Goal: Information Seeking & Learning: Learn about a topic

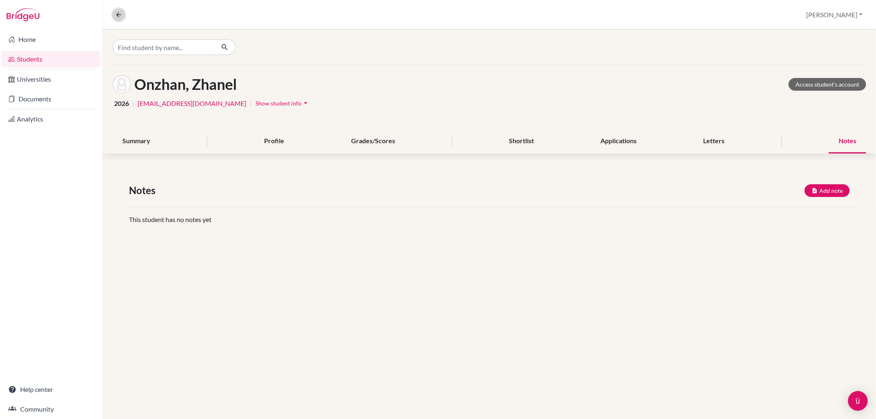
click at [120, 16] on icon at bounding box center [118, 14] width 7 height 7
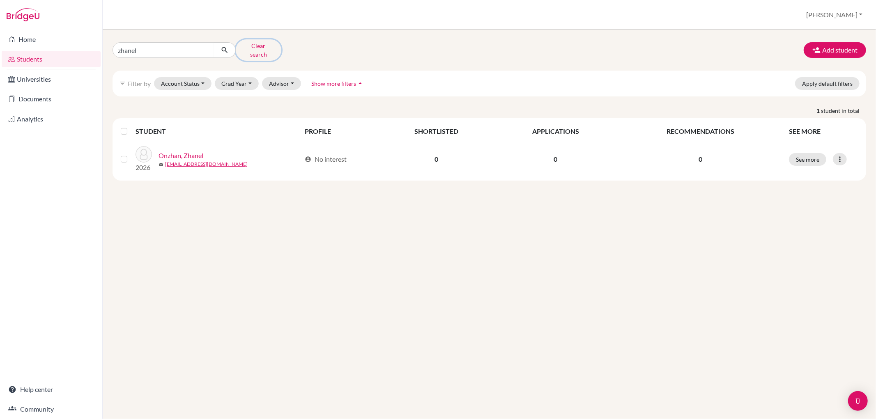
click at [244, 46] on button "Clear search" at bounding box center [259, 49] width 46 height 21
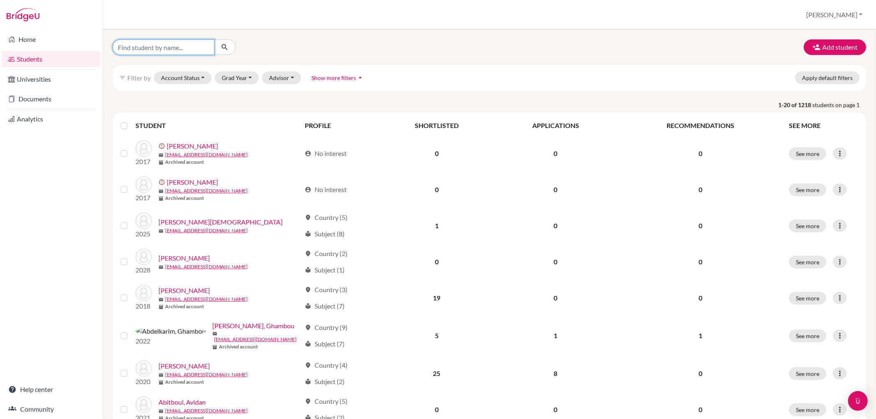
click at [148, 43] on input "Find student by name..." at bounding box center [164, 47] width 102 height 16
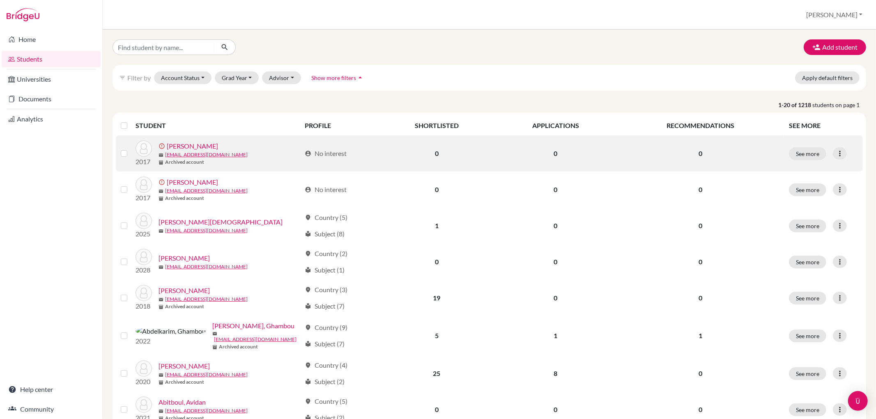
click at [245, 147] on div "error_outline [PERSON_NAME]" at bounding box center [229, 146] width 142 height 10
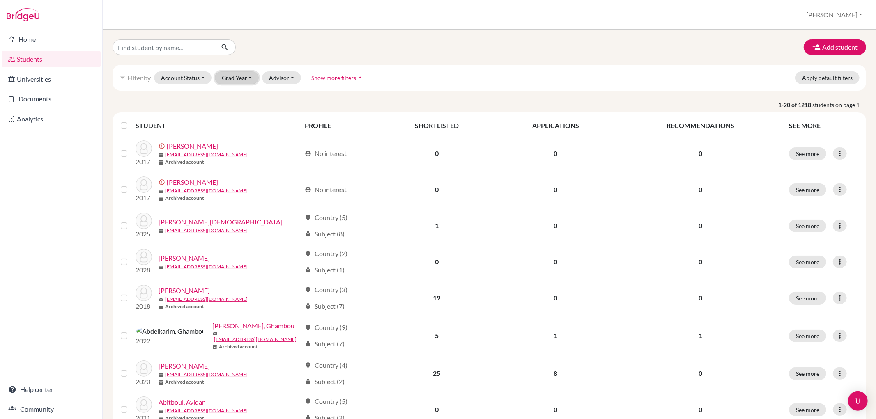
click at [241, 76] on button "Grad Year" at bounding box center [237, 77] width 44 height 13
click at [242, 182] on div "2026" at bounding box center [239, 187] width 29 height 10
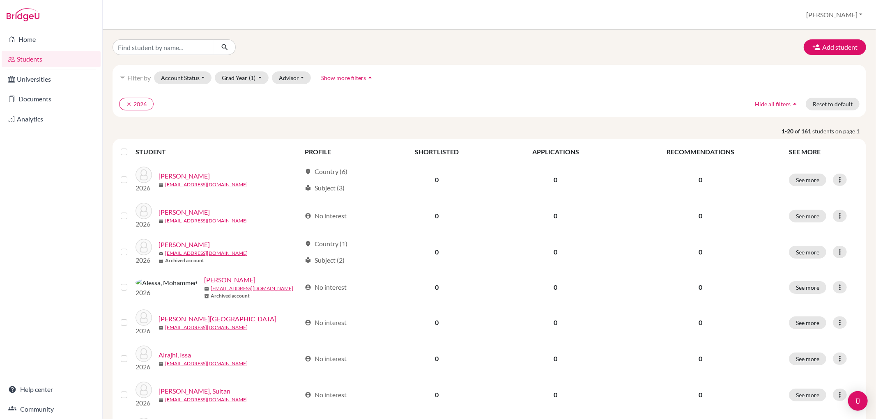
click at [337, 79] on span "Show more filters" at bounding box center [343, 77] width 45 height 7
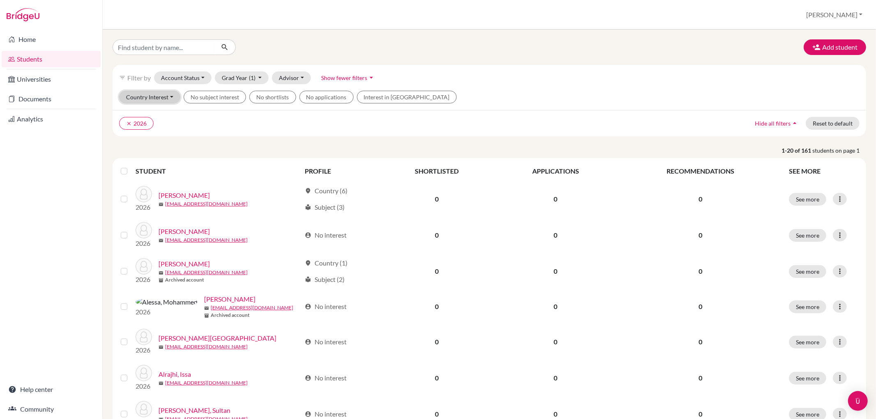
click at [163, 99] on button "Country Interest" at bounding box center [149, 97] width 61 height 13
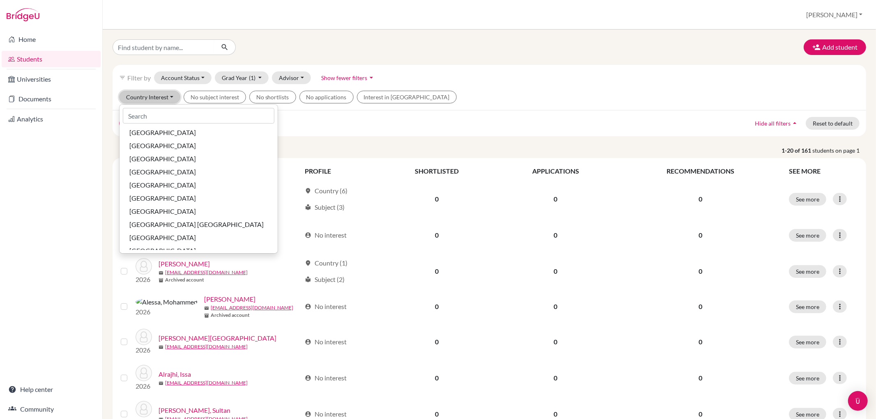
scroll to position [974, 0]
click at [172, 227] on span "[GEOGRAPHIC_DATA]" at bounding box center [162, 231] width 67 height 10
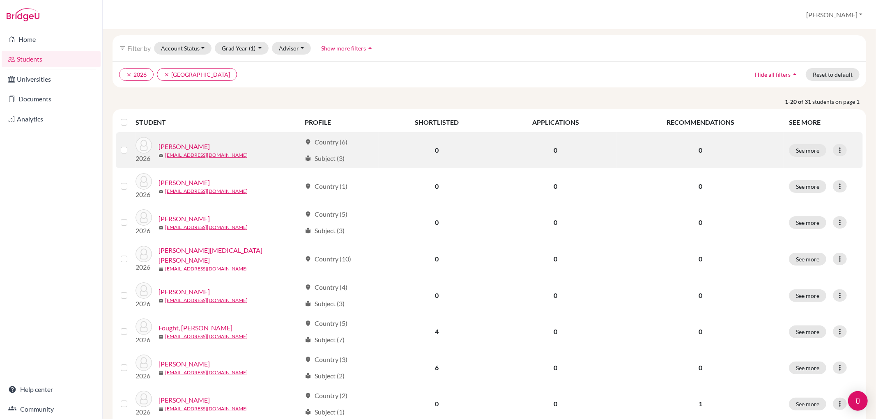
scroll to position [46, 0]
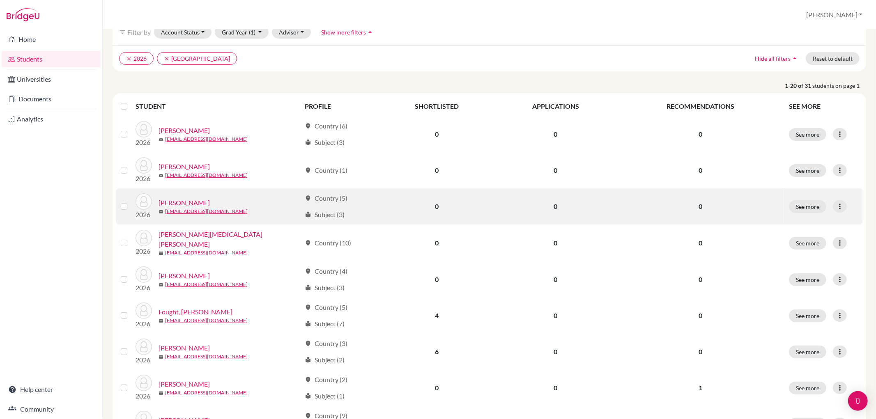
click at [186, 200] on link "[PERSON_NAME]" at bounding box center [183, 203] width 51 height 10
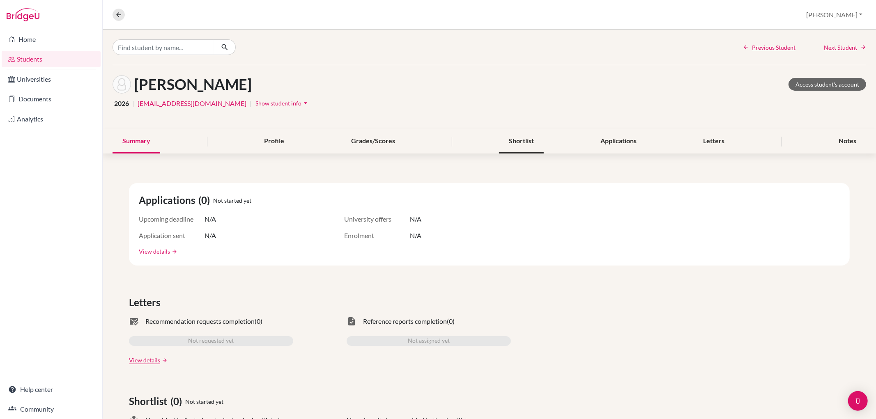
click at [523, 141] on div "Shortlist" at bounding box center [521, 141] width 45 height 24
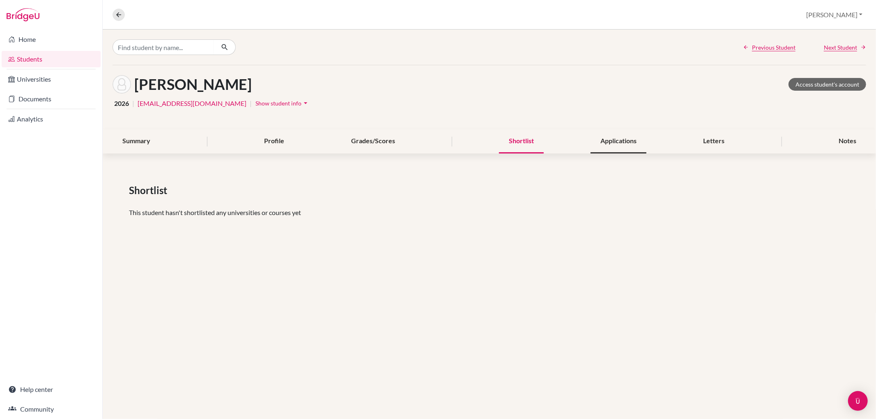
click at [605, 137] on div "Applications" at bounding box center [618, 141] width 56 height 24
click at [144, 144] on div "Summary" at bounding box center [137, 141] width 48 height 24
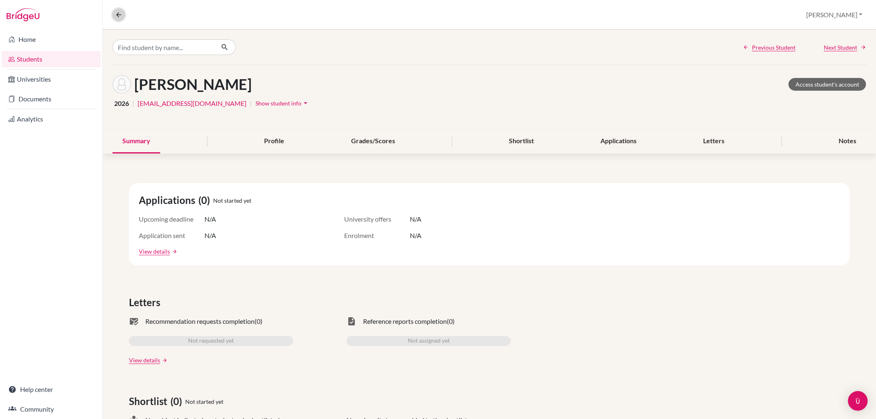
click at [121, 11] on icon at bounding box center [118, 14] width 7 height 7
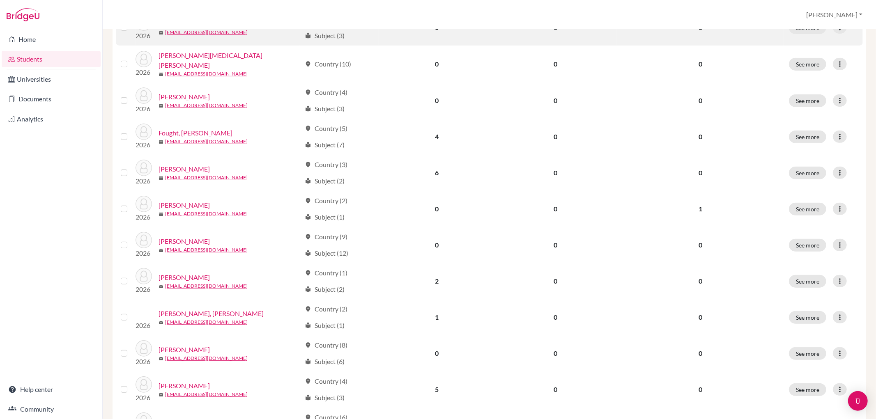
scroll to position [228, 0]
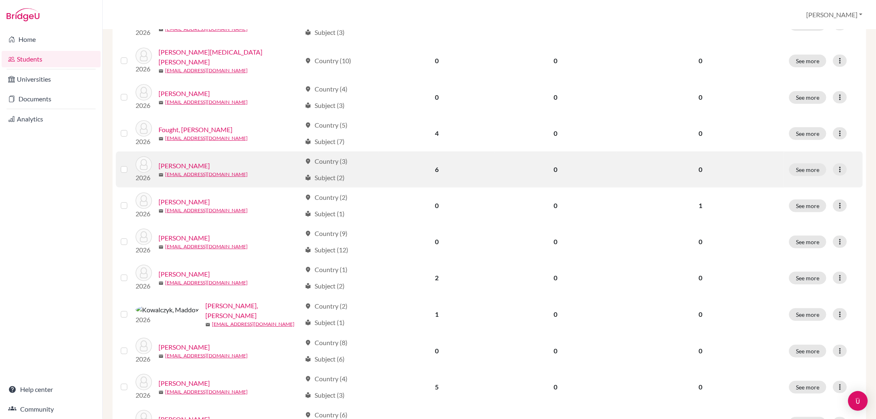
click at [183, 165] on link "[PERSON_NAME]" at bounding box center [183, 166] width 51 height 10
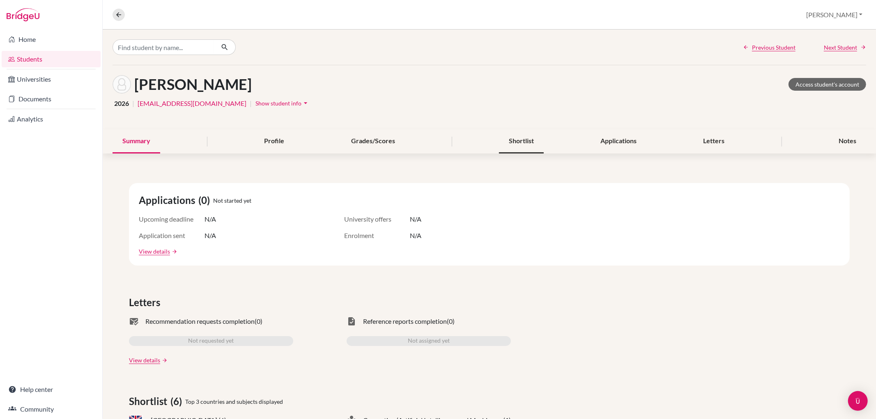
click at [518, 137] on div "Shortlist" at bounding box center [521, 141] width 45 height 24
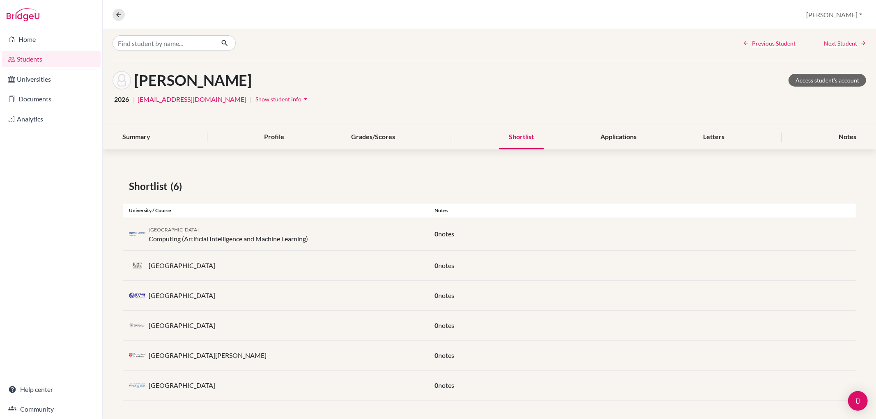
scroll to position [5, 0]
click at [594, 141] on div "Applications" at bounding box center [618, 136] width 56 height 24
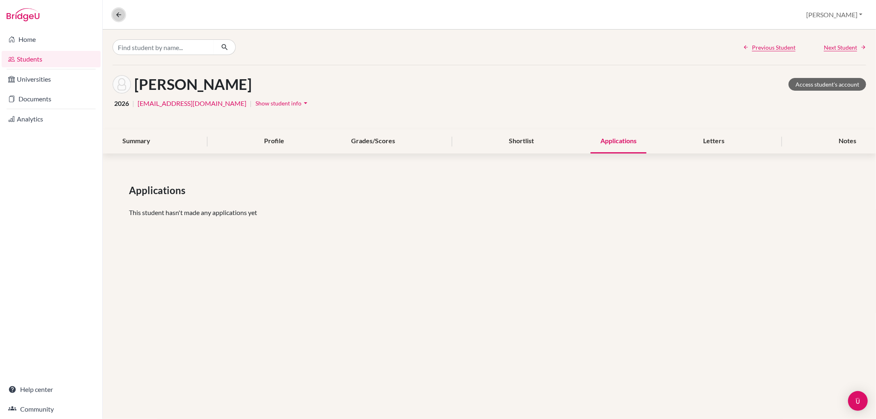
click at [119, 14] on icon at bounding box center [118, 14] width 7 height 7
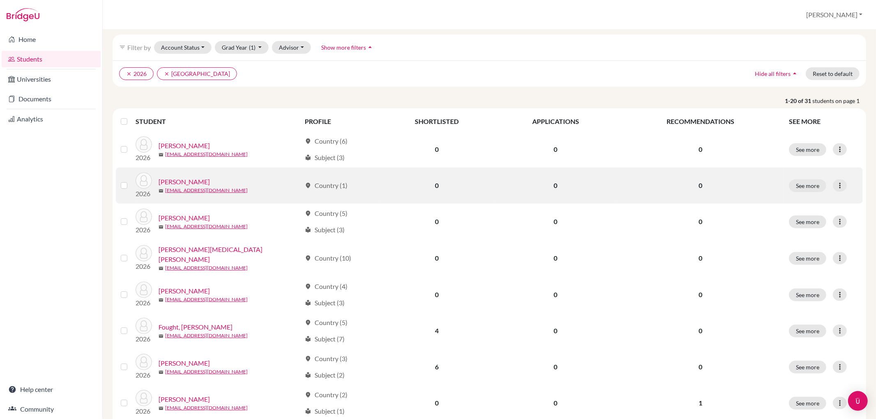
scroll to position [182, 0]
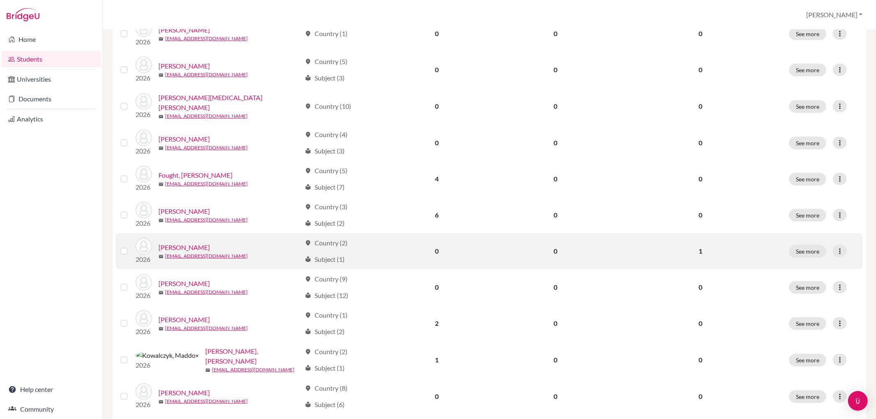
click at [177, 247] on link "[PERSON_NAME]" at bounding box center [183, 248] width 51 height 10
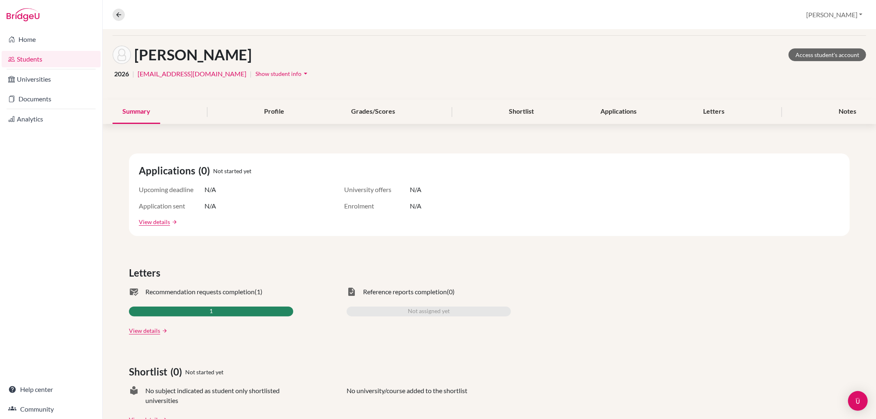
scroll to position [29, 0]
click at [606, 111] on div "Applications" at bounding box center [618, 112] width 56 height 24
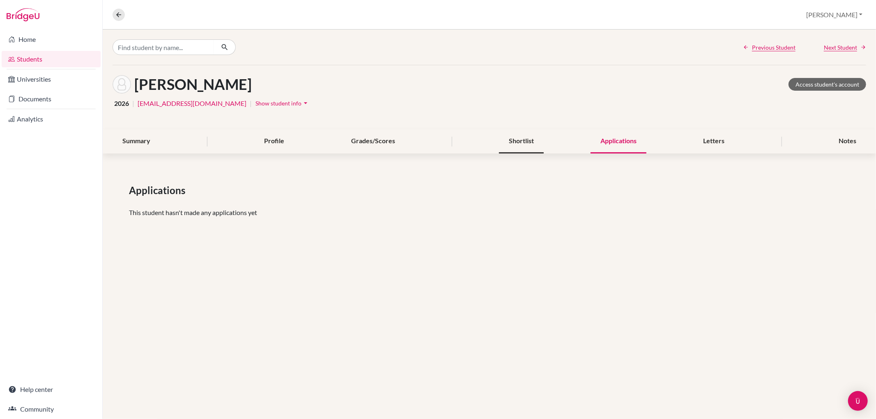
click at [524, 134] on div "Shortlist" at bounding box center [521, 141] width 45 height 24
click at [113, 14] on button at bounding box center [119, 15] width 12 height 12
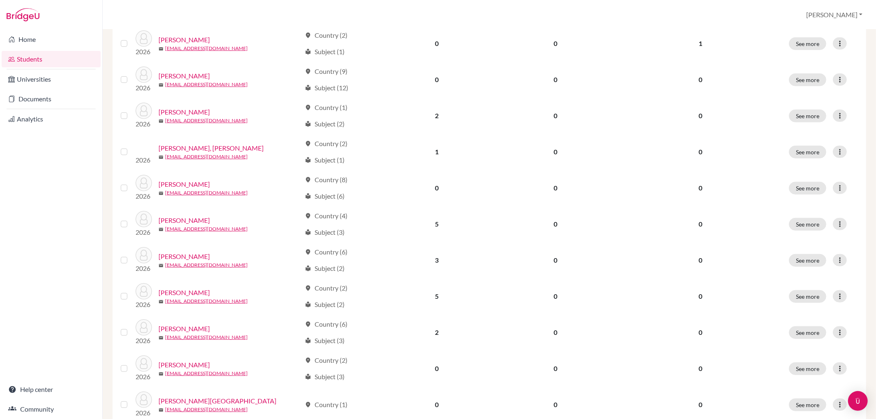
scroll to position [456, 0]
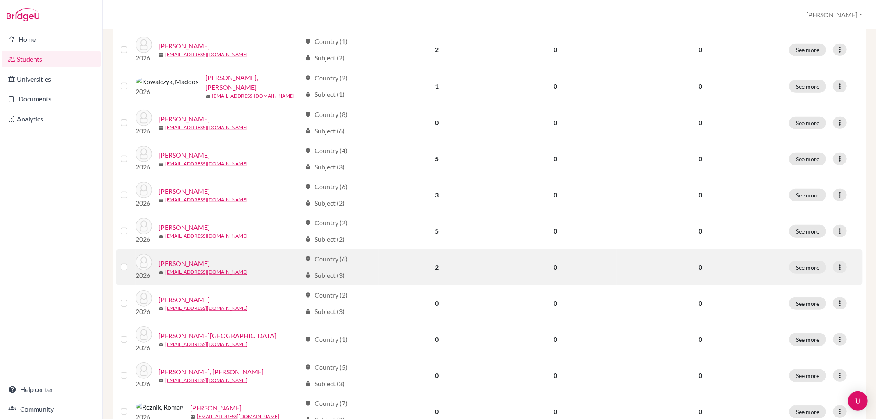
click at [174, 259] on link "[PERSON_NAME]" at bounding box center [183, 264] width 51 height 10
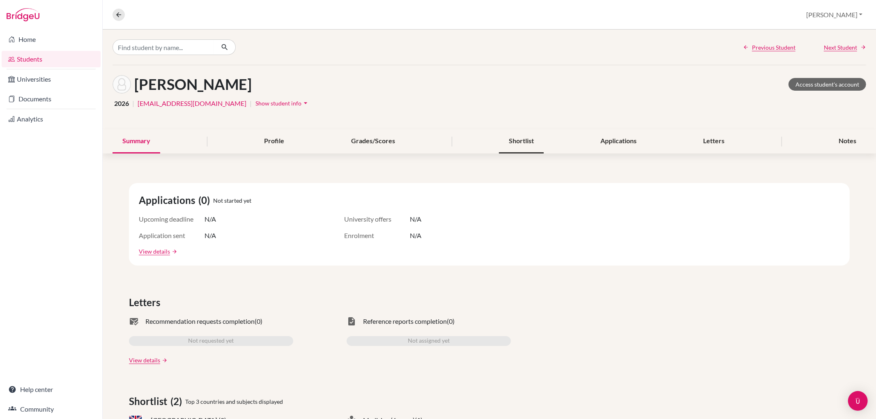
click at [521, 137] on div "Shortlist" at bounding box center [521, 141] width 45 height 24
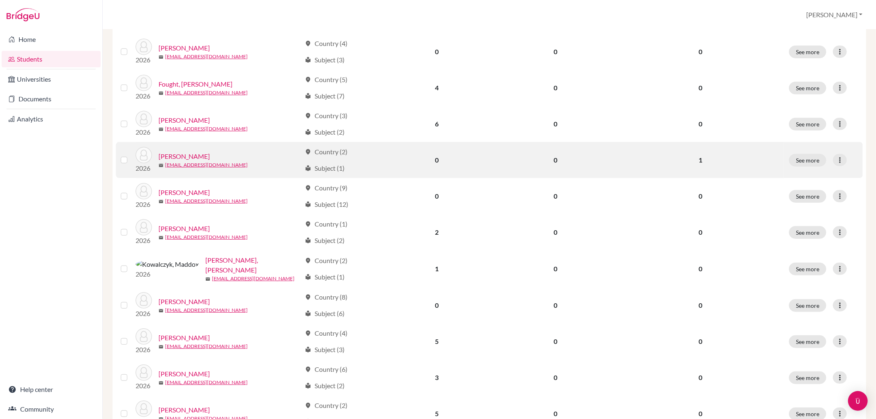
scroll to position [520, 0]
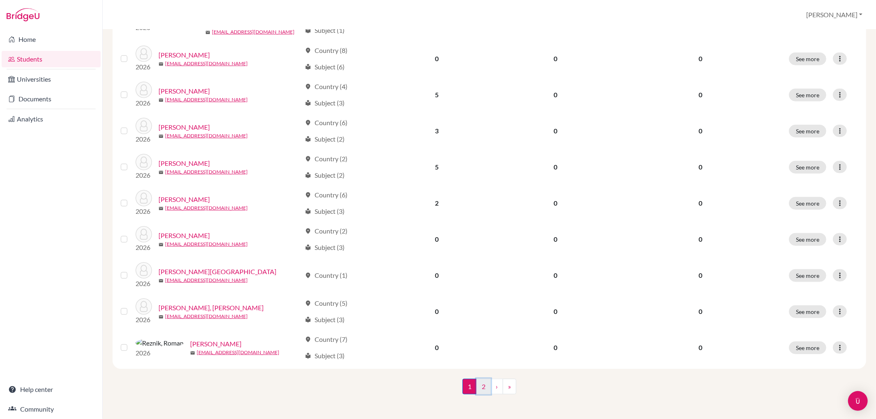
click at [477, 386] on link "2" at bounding box center [483, 387] width 14 height 16
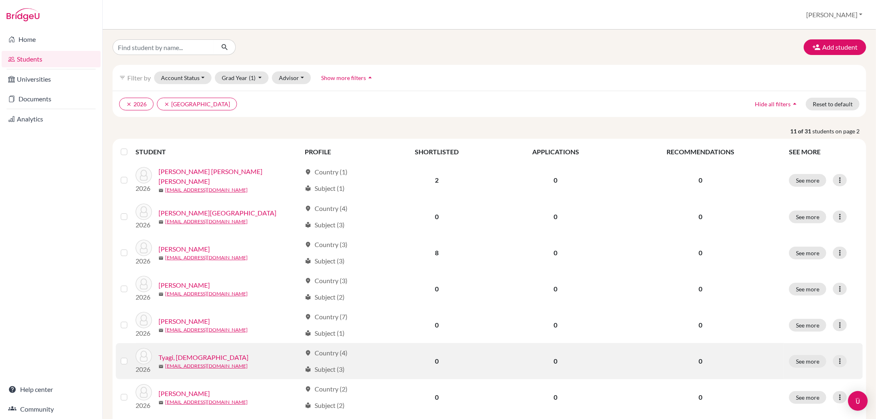
click at [186, 360] on link "Tyagi, [DEMOGRAPHIC_DATA]" at bounding box center [203, 358] width 90 height 10
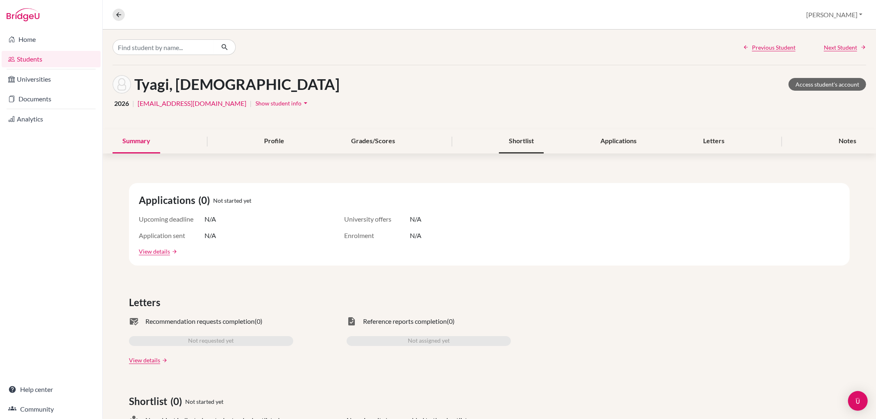
click at [513, 142] on div "Shortlist" at bounding box center [521, 141] width 45 height 24
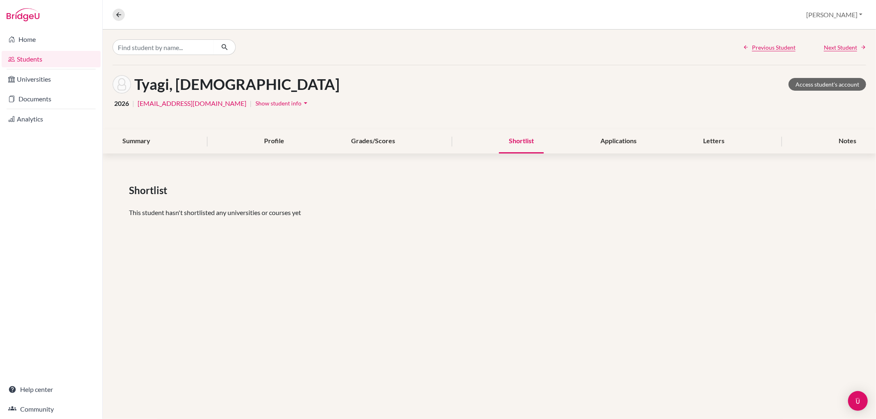
click at [126, 17] on nav "Overview Student details" at bounding box center [122, 15] width 19 height 12
click at [119, 14] on icon at bounding box center [118, 14] width 7 height 7
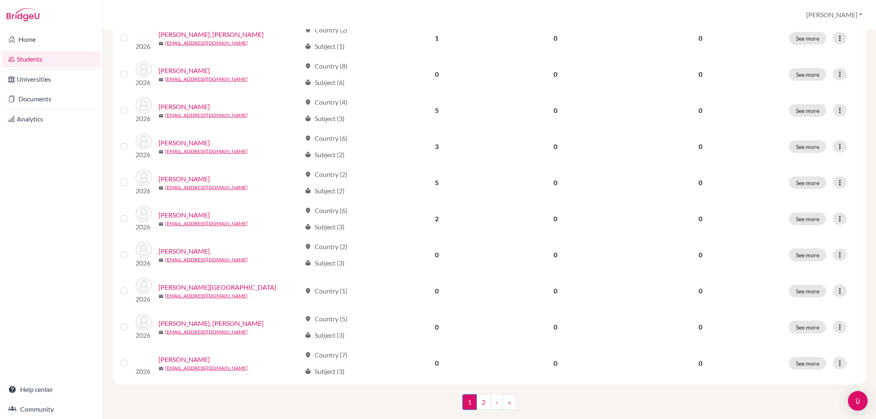
scroll to position [520, 0]
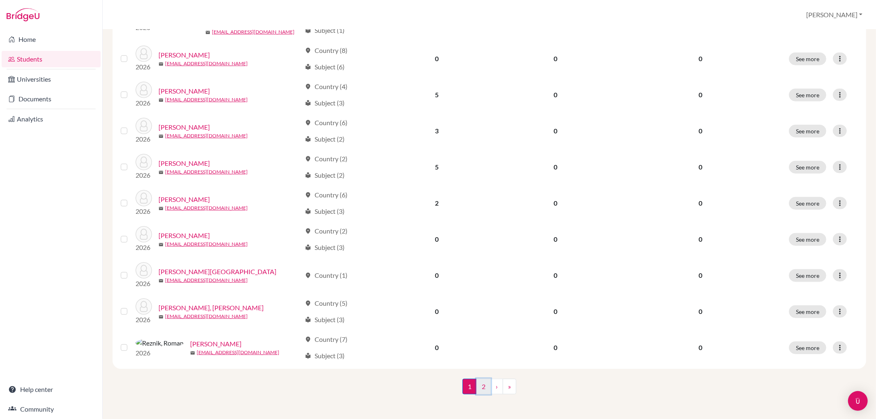
click at [478, 383] on link "2" at bounding box center [483, 387] width 14 height 16
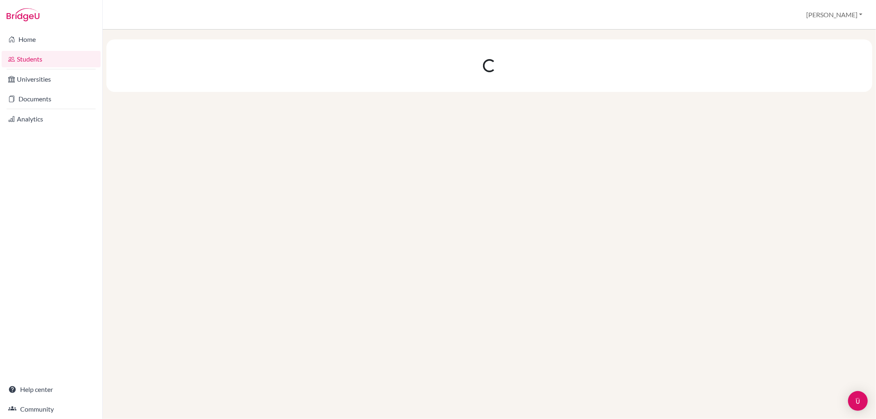
scroll to position [0, 0]
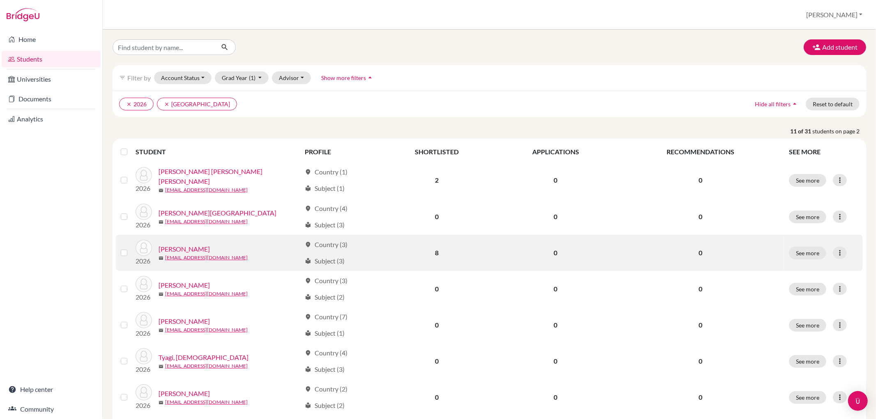
click at [195, 247] on link "[PERSON_NAME]" at bounding box center [183, 249] width 51 height 10
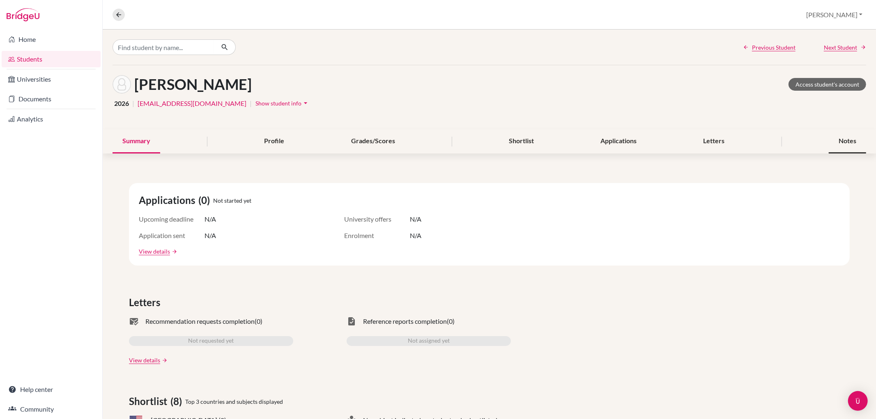
click at [849, 140] on div "Notes" at bounding box center [847, 141] width 37 height 24
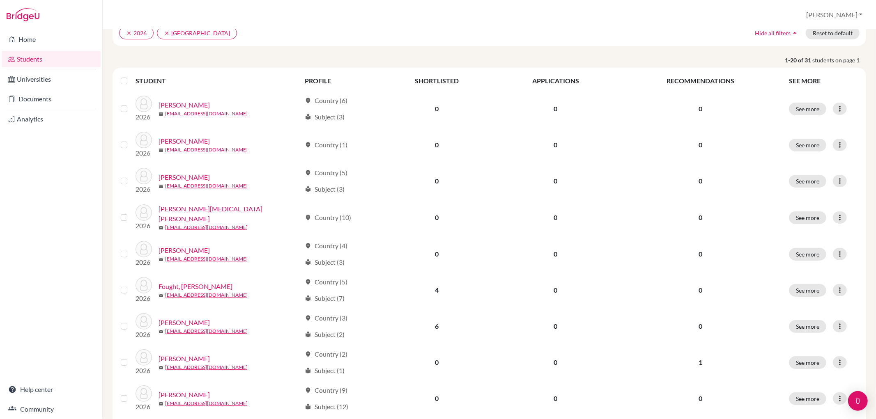
scroll to position [91, 0]
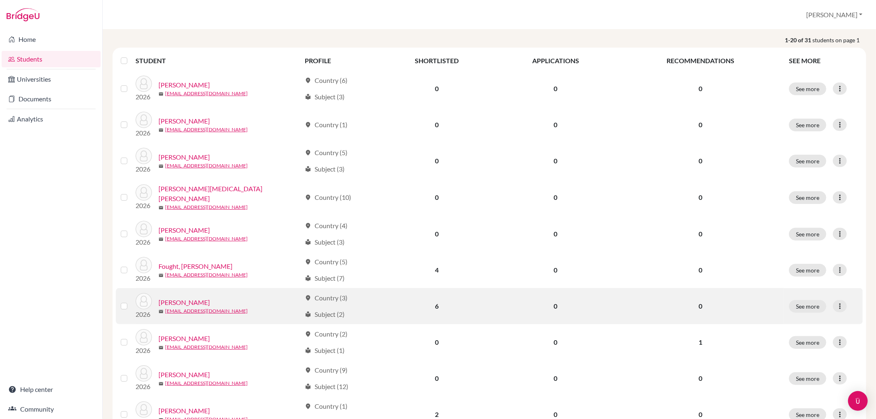
click at [169, 298] on link "[PERSON_NAME]" at bounding box center [183, 303] width 51 height 10
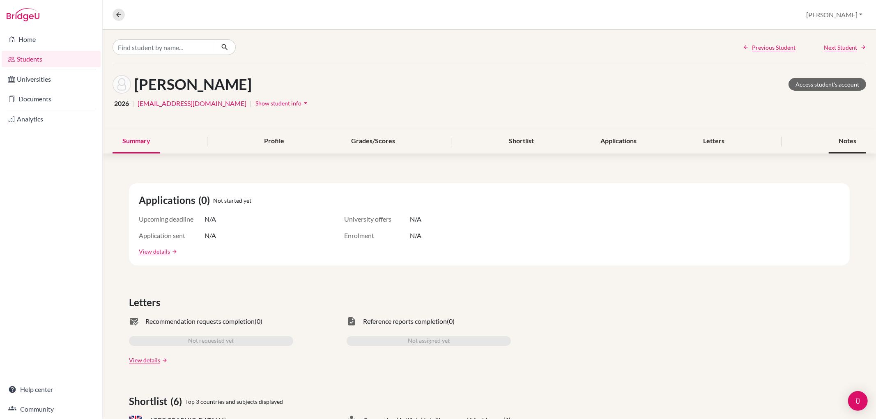
click at [838, 140] on div "Notes" at bounding box center [847, 141] width 37 height 24
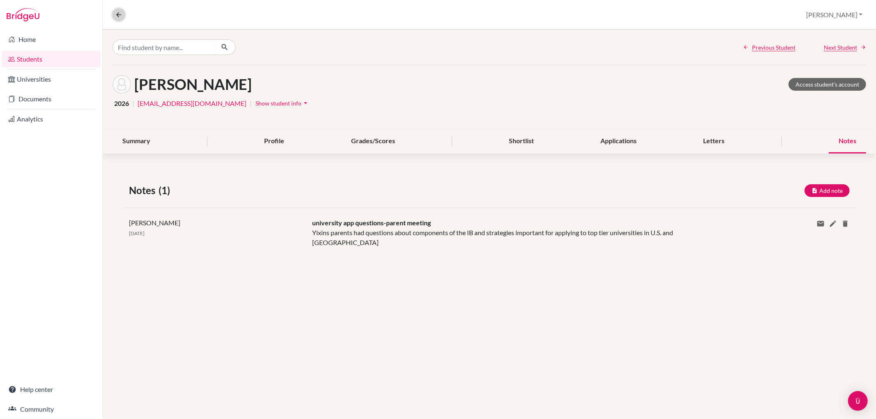
click at [117, 16] on icon at bounding box center [118, 14] width 7 height 7
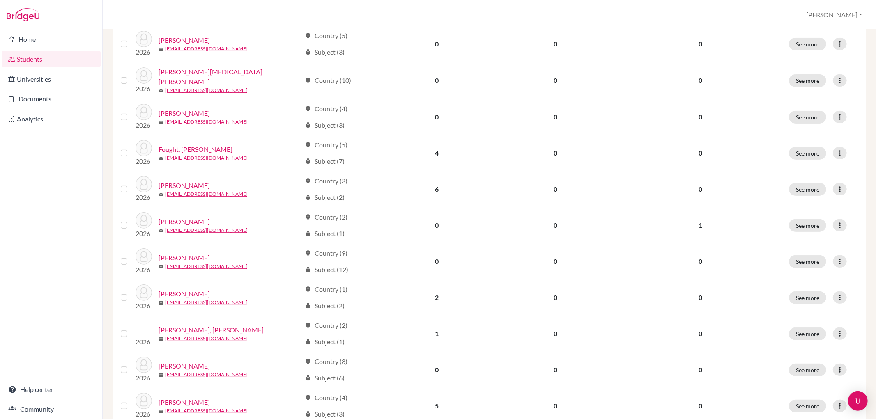
scroll to position [228, 0]
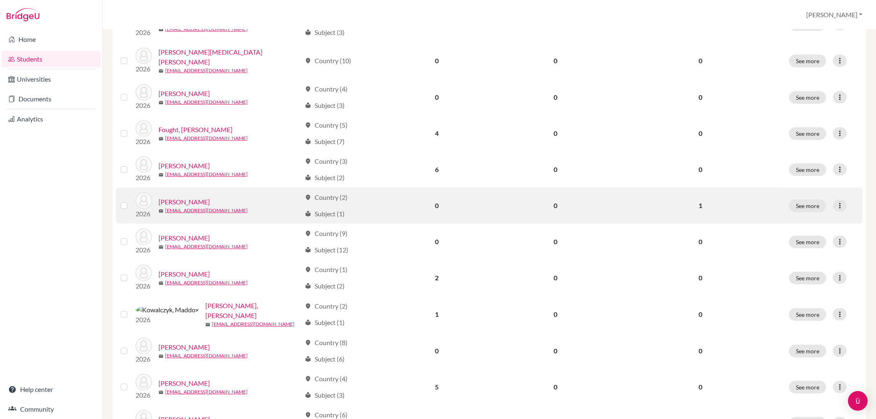
click at [176, 202] on link "[PERSON_NAME]" at bounding box center [183, 202] width 51 height 10
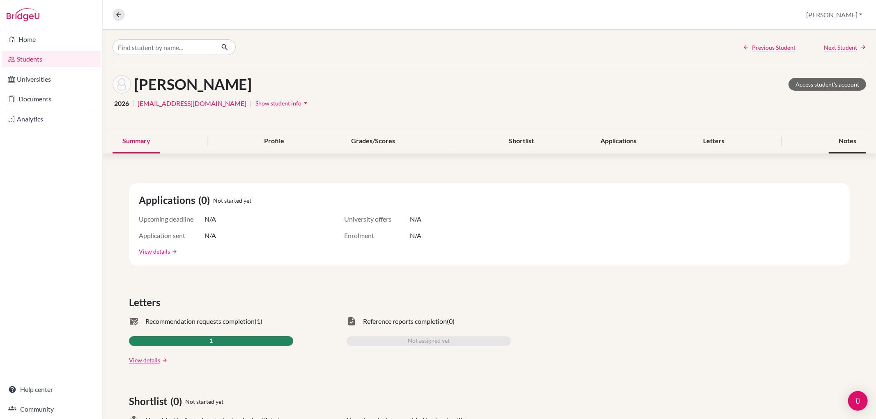
click at [840, 136] on div "Notes" at bounding box center [847, 141] width 37 height 24
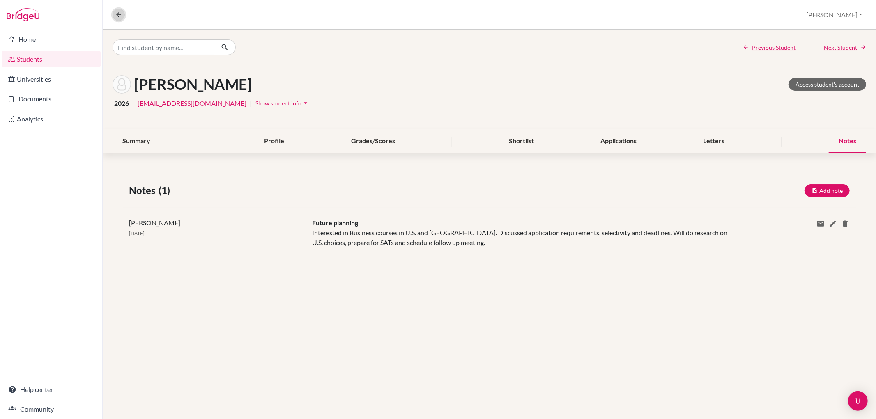
click at [121, 13] on icon at bounding box center [118, 14] width 7 height 7
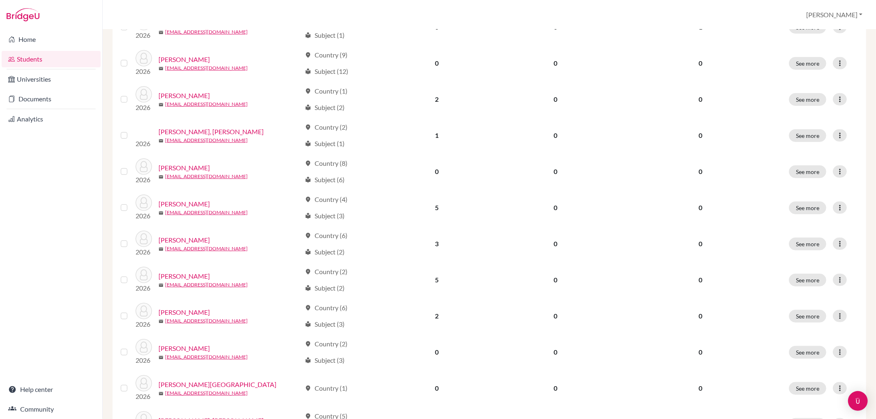
scroll to position [411, 0]
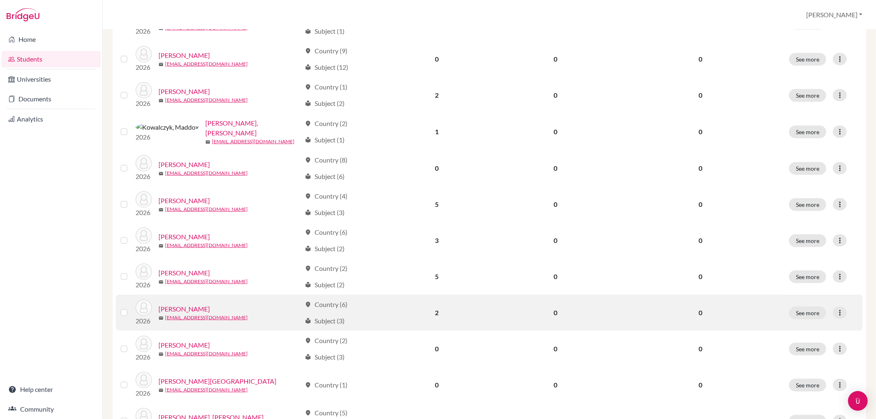
click at [189, 308] on link "[PERSON_NAME]" at bounding box center [183, 309] width 51 height 10
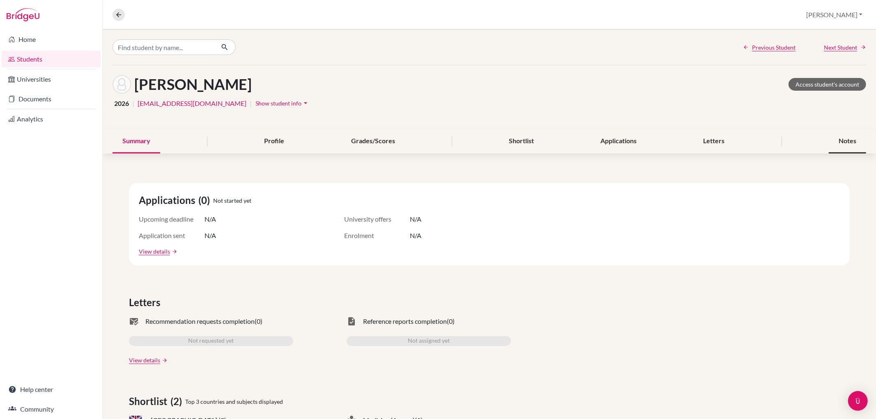
click at [840, 135] on div "Notes" at bounding box center [847, 141] width 37 height 24
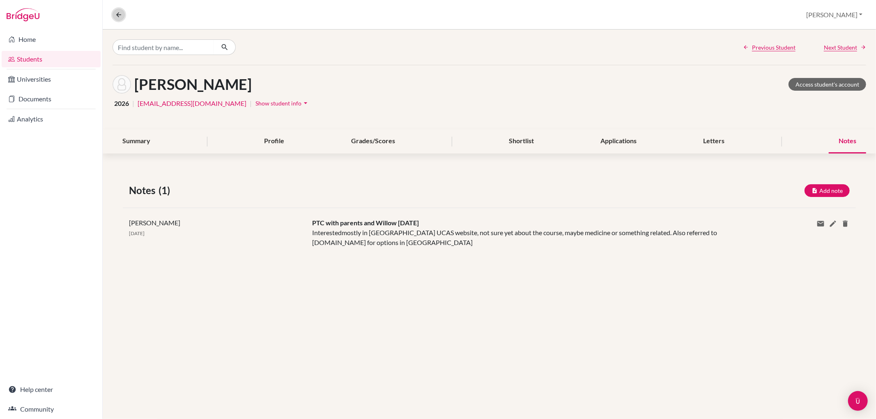
click at [116, 14] on icon at bounding box center [118, 14] width 7 height 7
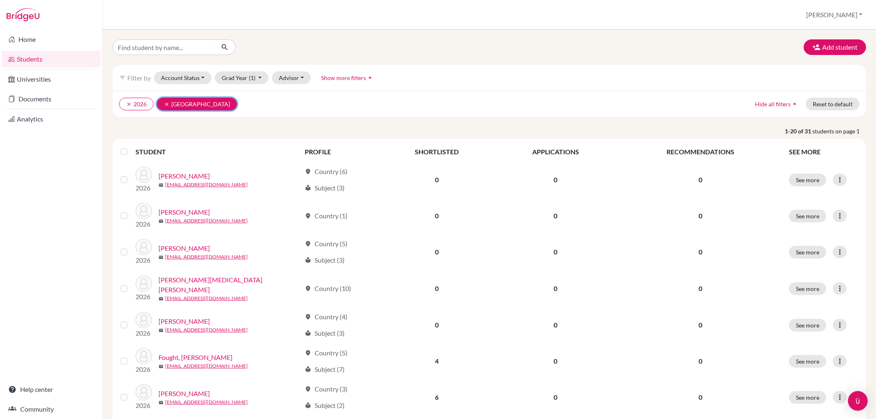
click at [169, 101] on icon "clear" at bounding box center [167, 104] width 6 height 6
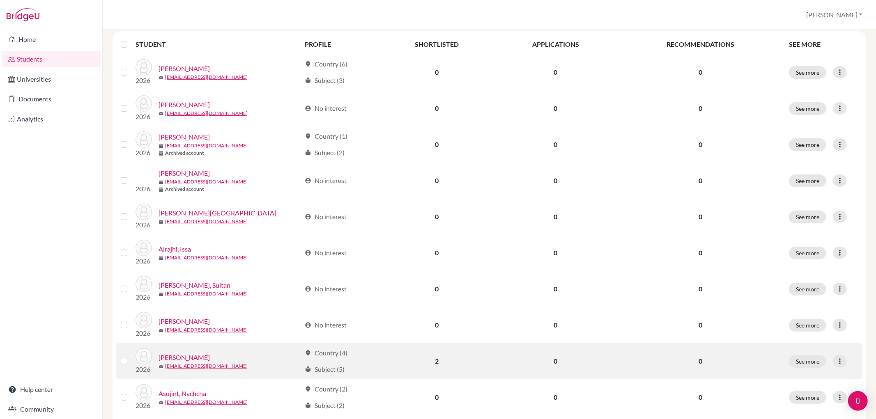
scroll to position [137, 0]
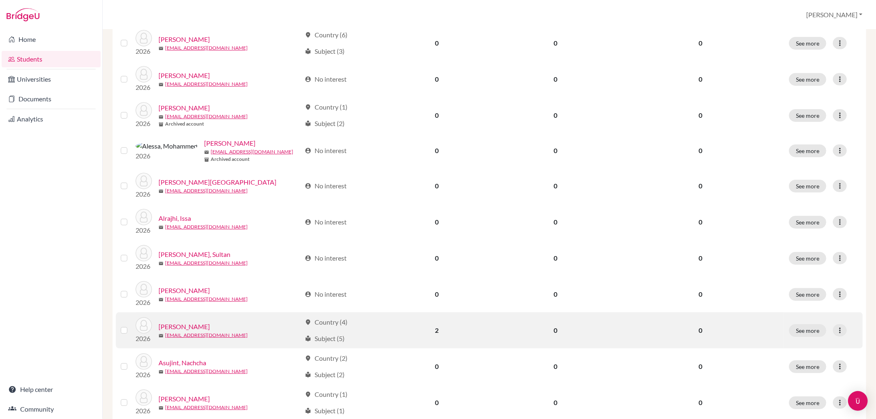
click at [207, 327] on link "[PERSON_NAME]" at bounding box center [183, 327] width 51 height 10
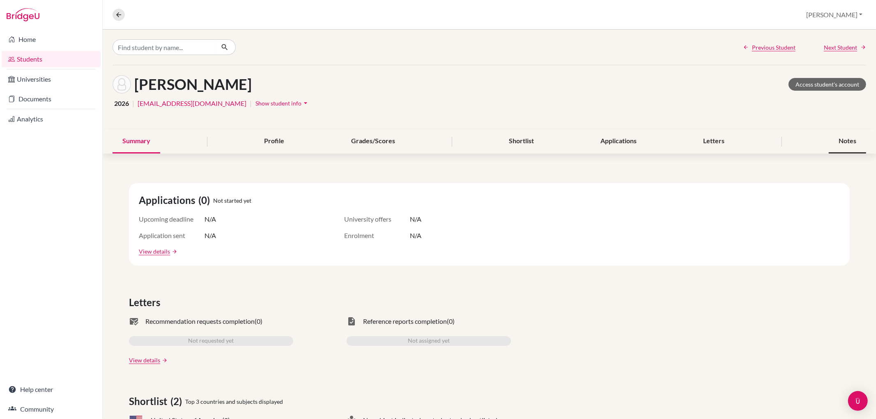
drag, startPoint x: 829, startPoint y: 140, endPoint x: 834, endPoint y: 139, distance: 5.6
click at [830, 140] on div "Notes" at bounding box center [847, 141] width 37 height 24
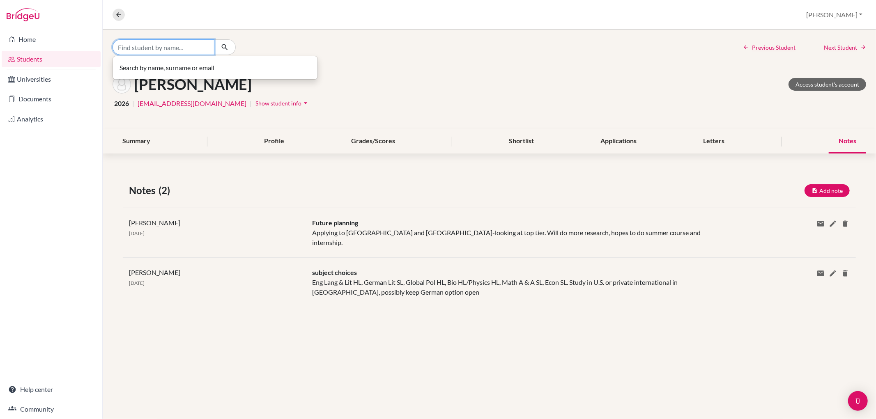
click at [179, 48] on input "Find student by name..." at bounding box center [164, 47] width 102 height 16
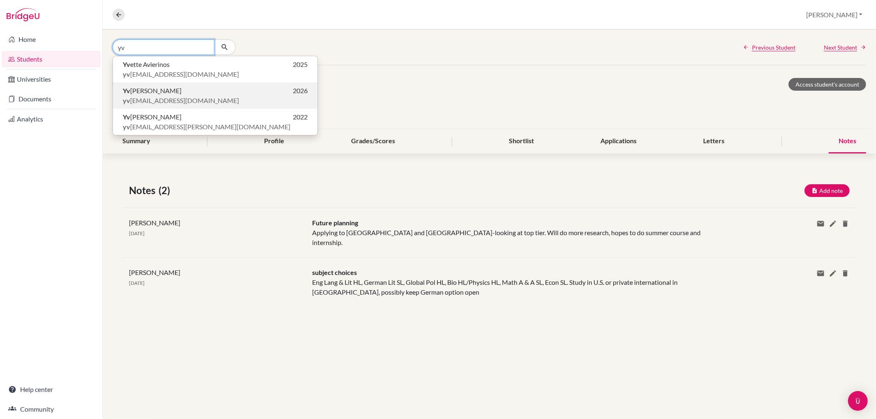
type input "yv"
click at [156, 96] on span "yv [EMAIL_ADDRESS][DOMAIN_NAME]" at bounding box center [181, 101] width 116 height 10
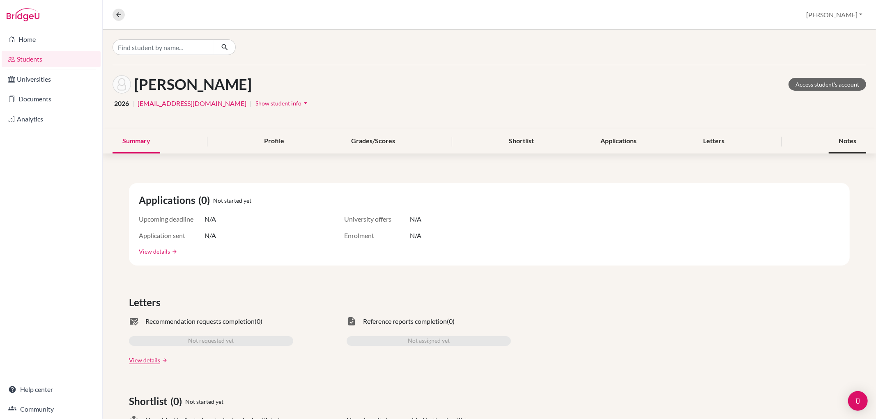
click at [836, 138] on div "Notes" at bounding box center [847, 141] width 37 height 24
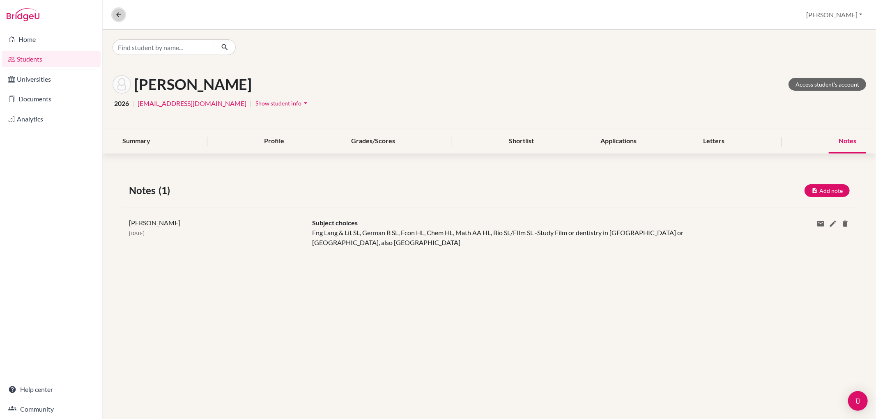
click at [121, 19] on button at bounding box center [119, 15] width 12 height 12
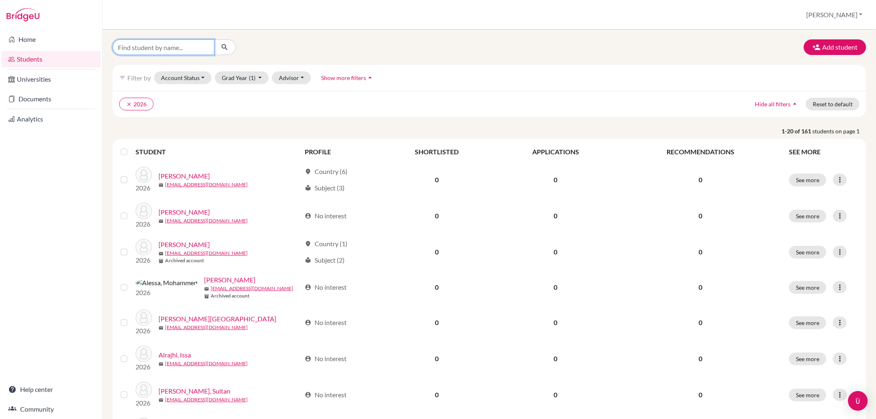
click at [134, 46] on input "Find student by name..." at bounding box center [164, 47] width 102 height 16
type input "sneha"
click at [232, 46] on button "submit" at bounding box center [225, 47] width 22 height 16
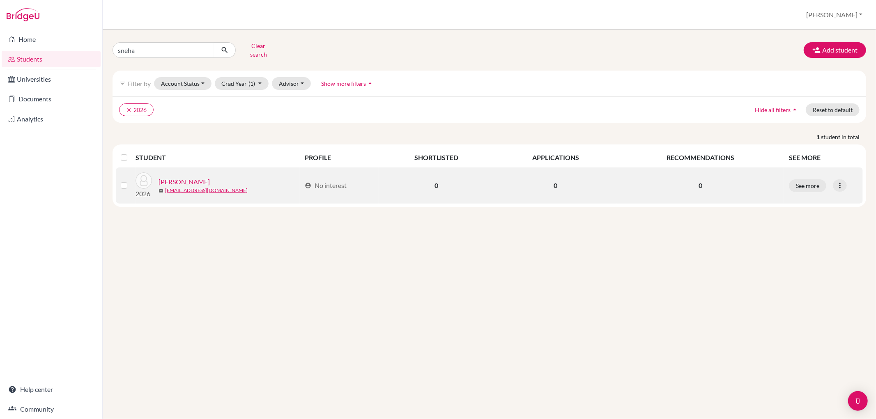
click at [186, 177] on link "[PERSON_NAME]" at bounding box center [183, 182] width 51 height 10
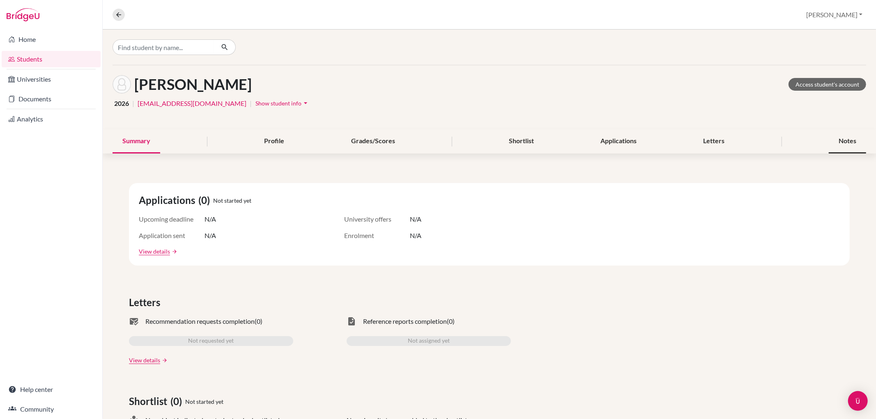
click at [840, 141] on div "Notes" at bounding box center [847, 141] width 37 height 24
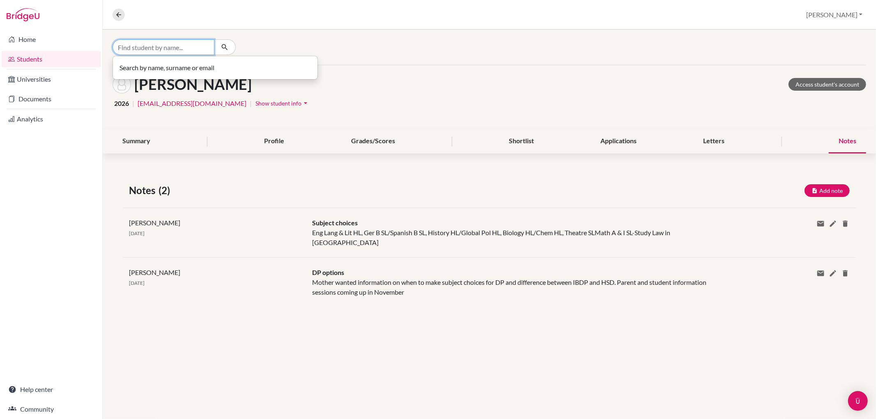
click at [158, 47] on input "Find student by name..." at bounding box center [164, 47] width 102 height 16
type input "[PERSON_NAME]"
click at [140, 63] on span "[PERSON_NAME]" at bounding box center [174, 65] width 103 height 10
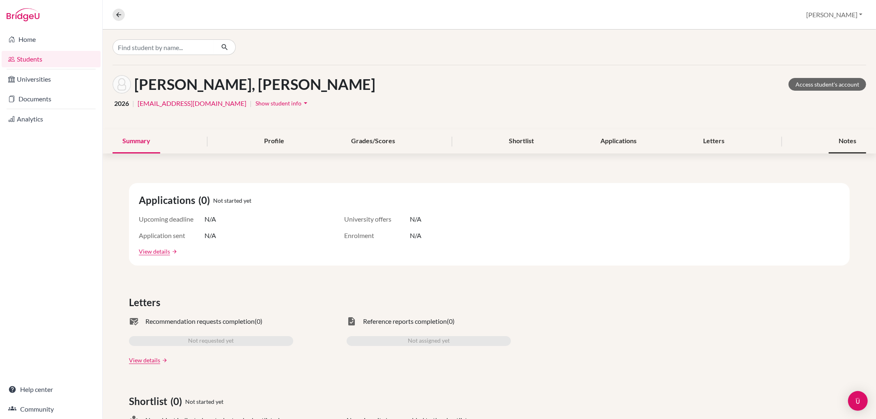
click at [833, 140] on div "Notes" at bounding box center [847, 141] width 37 height 24
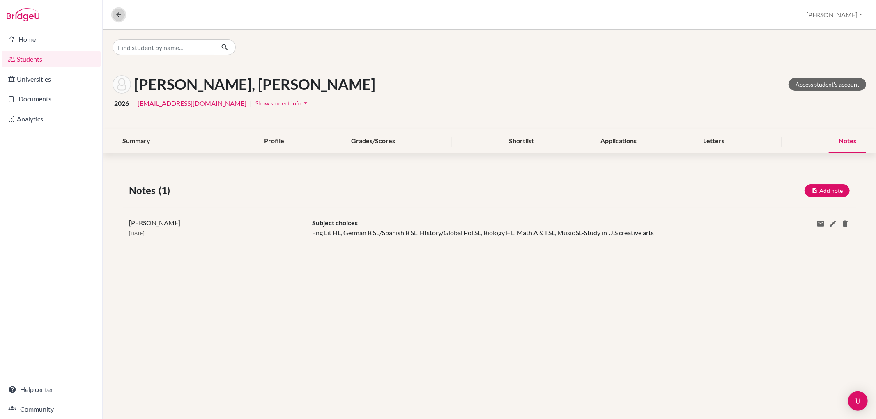
click at [114, 14] on button at bounding box center [119, 15] width 12 height 12
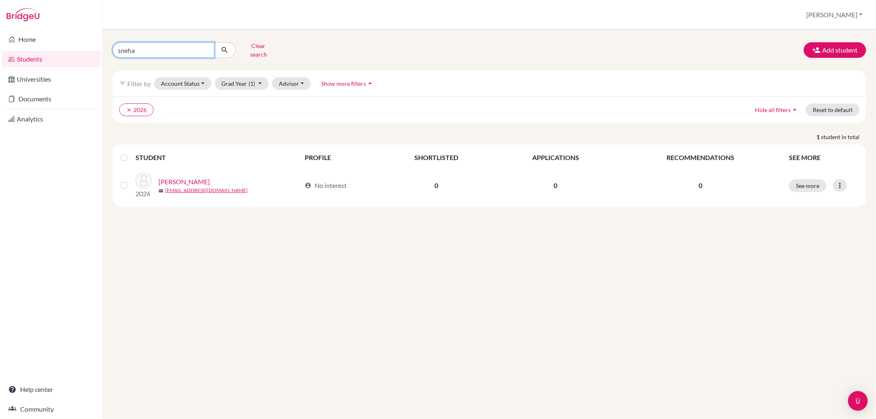
click at [204, 48] on input "sneha" at bounding box center [164, 50] width 102 height 16
type input "[PERSON_NAME]"
click at [224, 48] on icon "submit" at bounding box center [224, 50] width 8 height 8
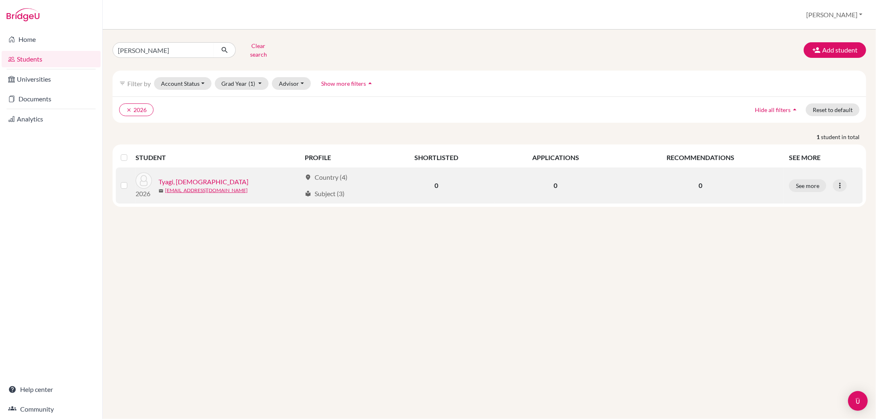
click at [184, 177] on link "Tyagi, [DEMOGRAPHIC_DATA]" at bounding box center [203, 182] width 90 height 10
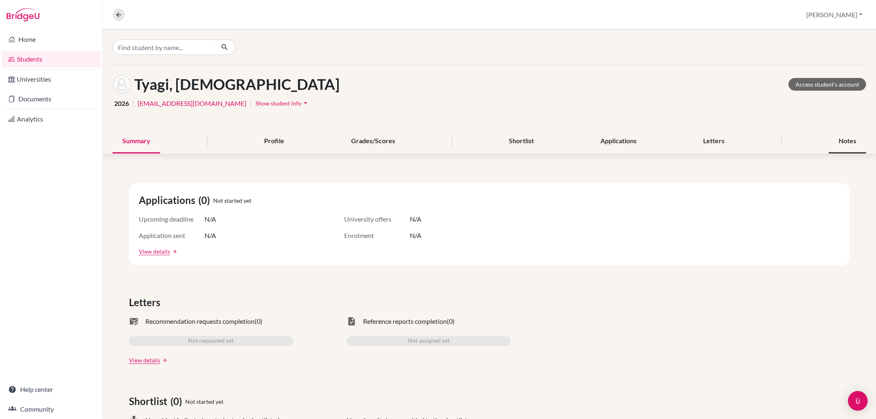
click at [839, 144] on div "Notes" at bounding box center [847, 141] width 37 height 24
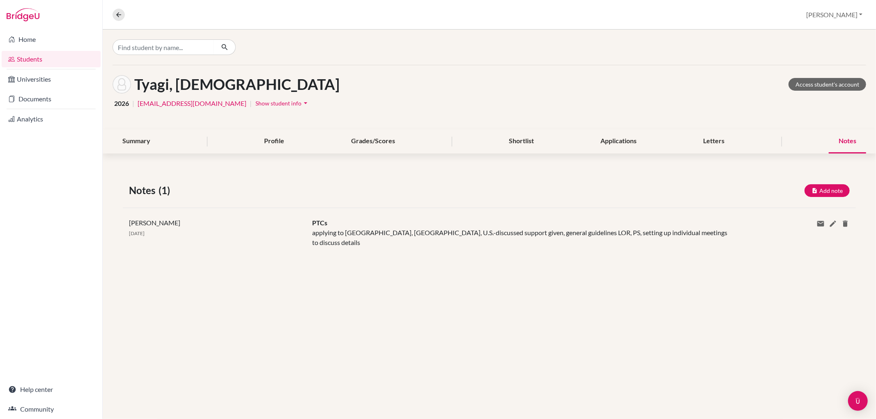
click at [124, 9] on nav "Overview Student details" at bounding box center [122, 15] width 19 height 12
click at [120, 10] on button at bounding box center [119, 15] width 12 height 12
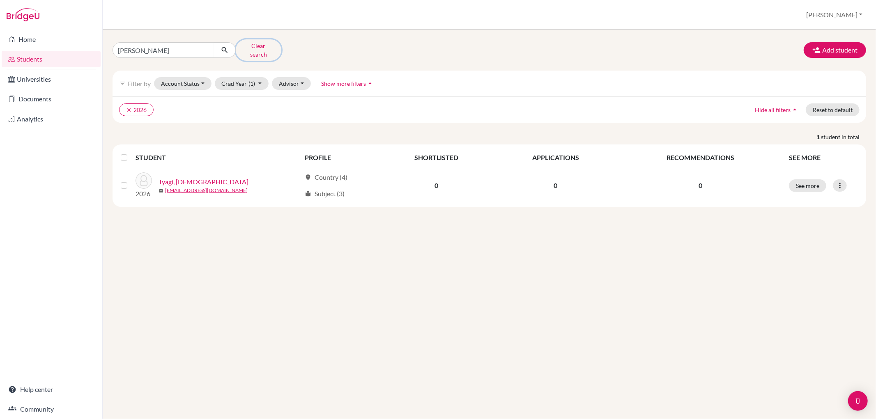
click at [258, 44] on button "Clear search" at bounding box center [259, 49] width 46 height 21
